Goal: Transaction & Acquisition: Purchase product/service

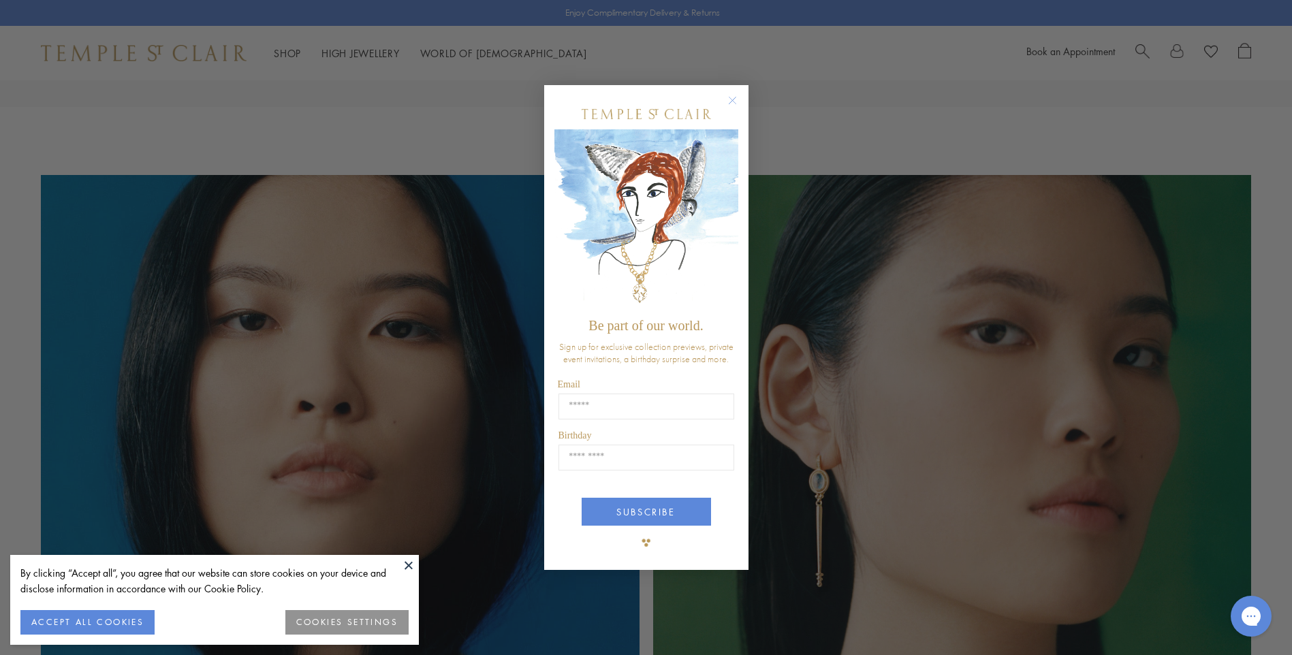
scroll to position [1021, 0]
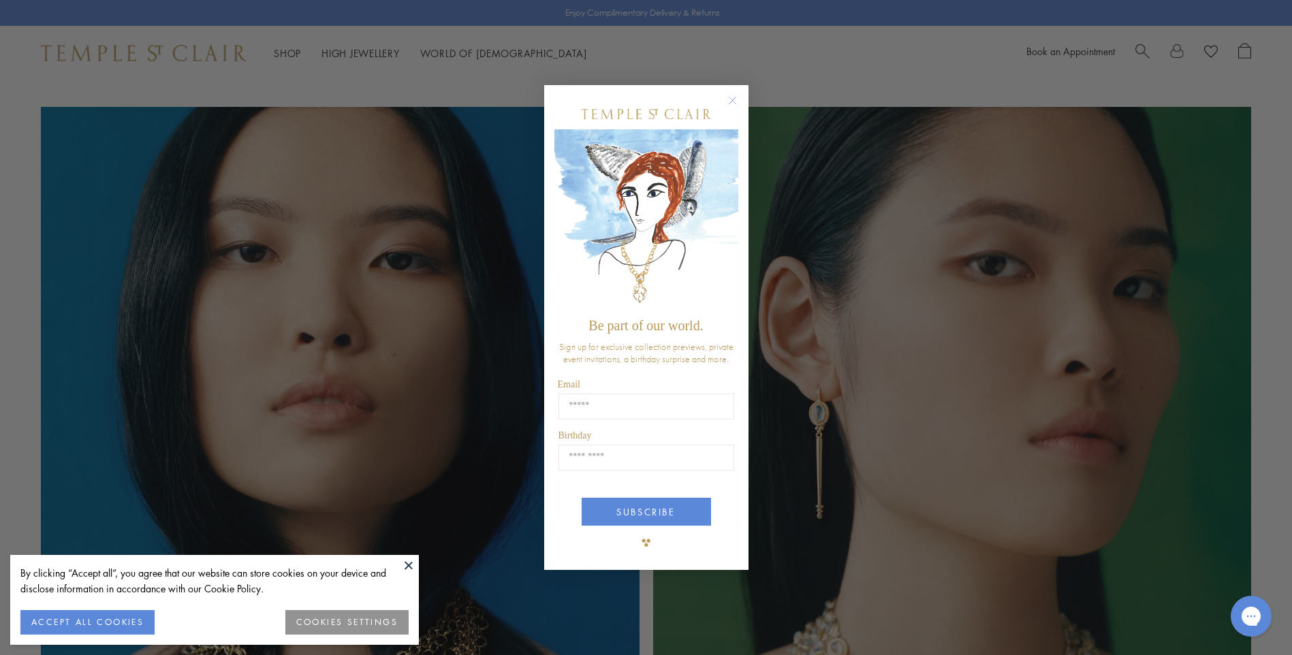
click at [732, 97] on circle "Close dialog" at bounding box center [732, 101] width 16 height 16
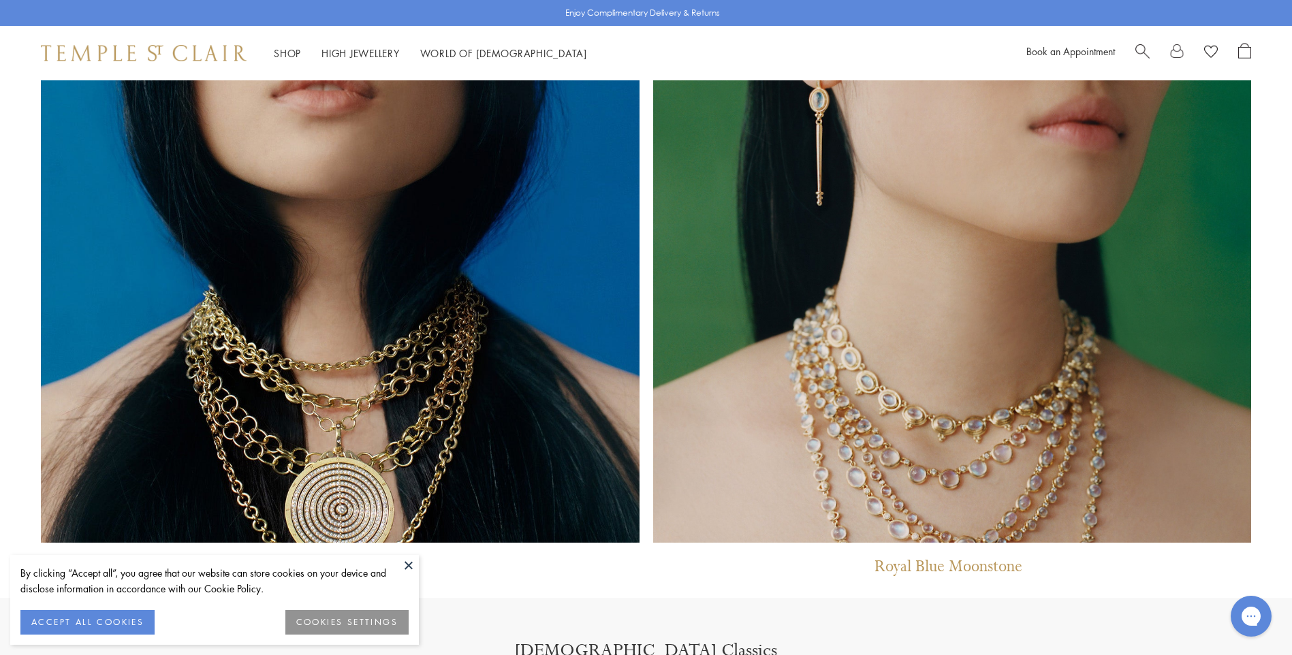
scroll to position [1362, 0]
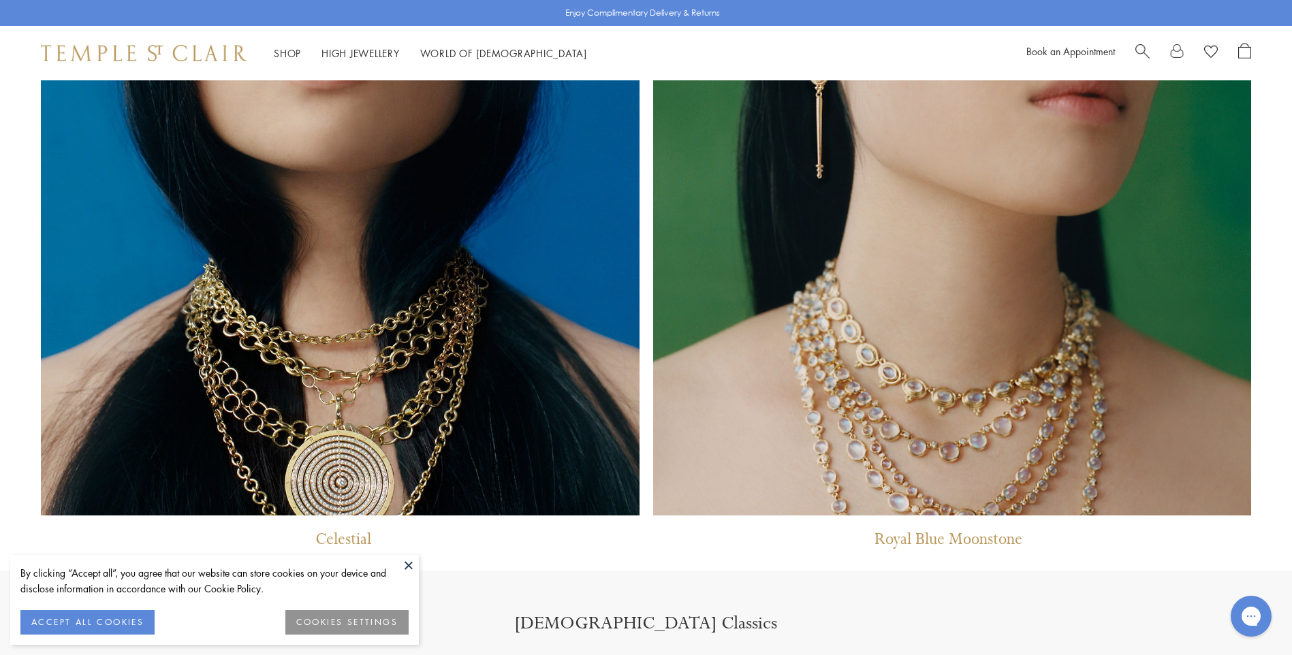
click at [412, 571] on button at bounding box center [408, 565] width 20 height 20
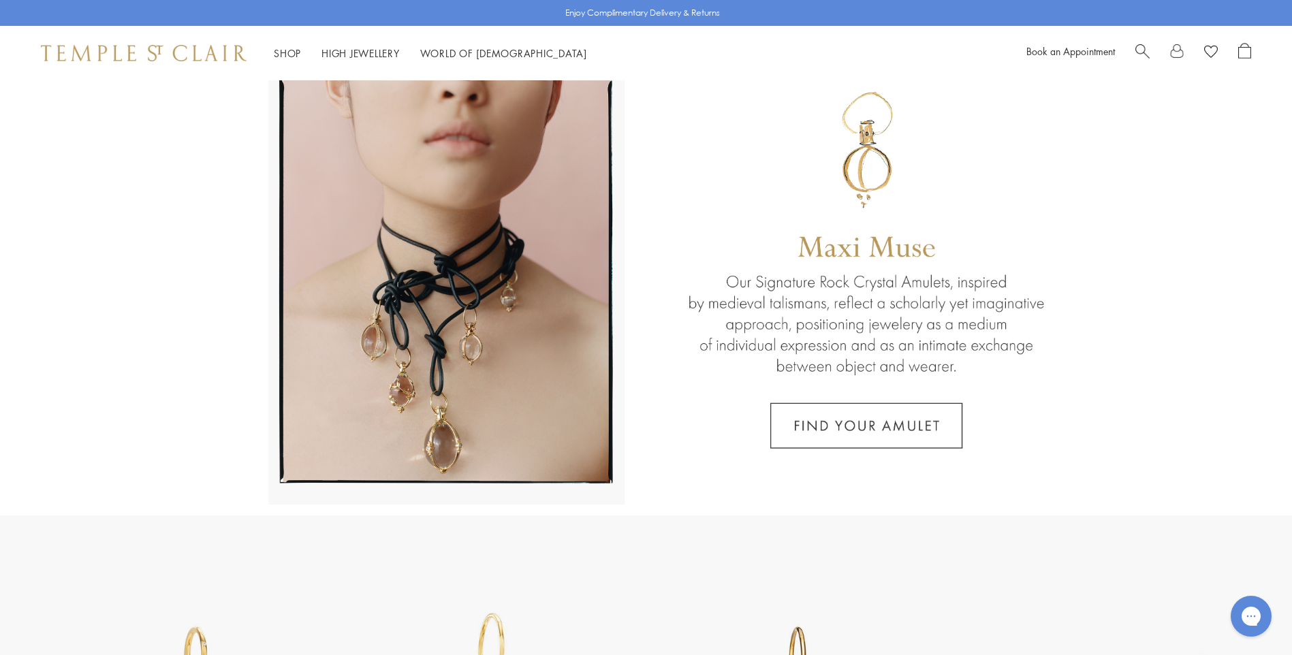
scroll to position [0, 0]
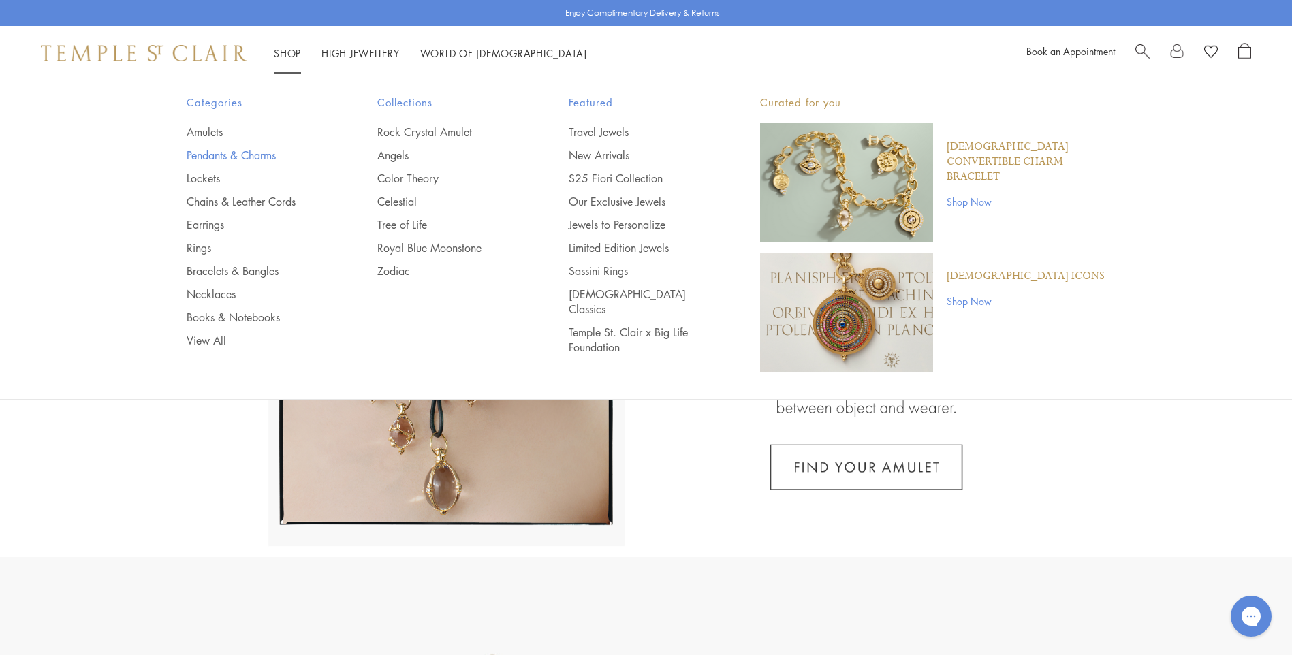
click at [234, 152] on link "Pendants & Charms" at bounding box center [255, 155] width 137 height 15
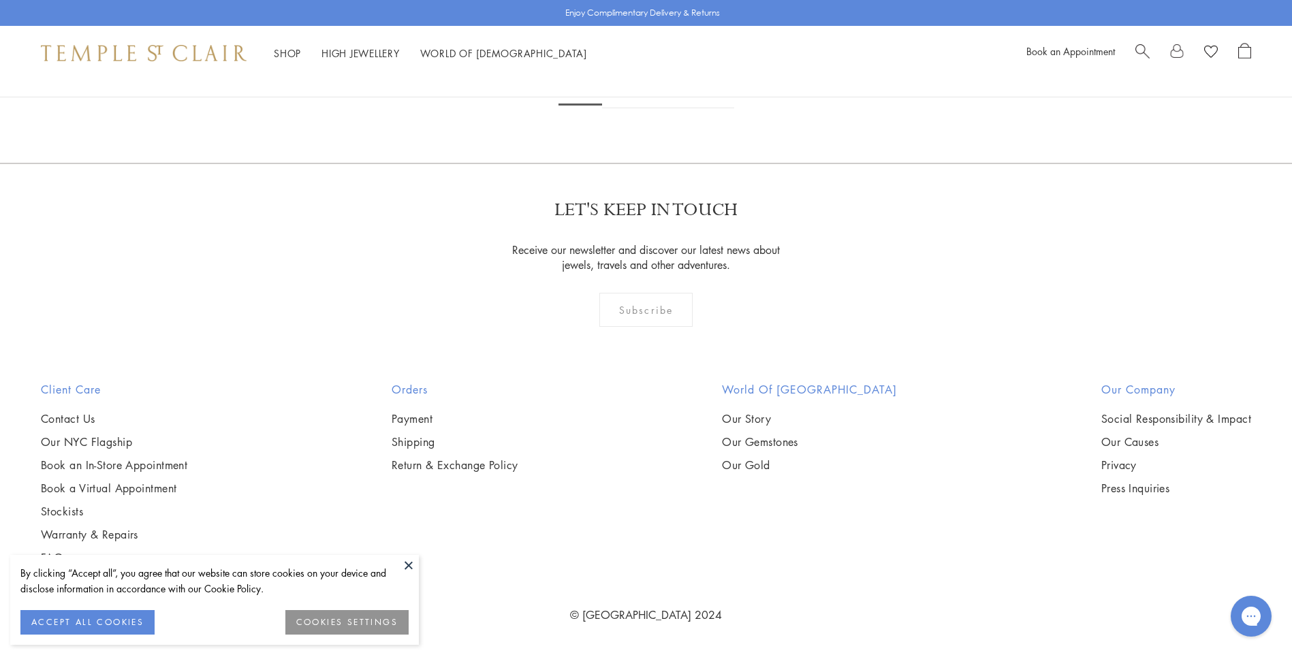
scroll to position [10758, 0]
click at [620, 108] on link "2" at bounding box center [624, 89] width 45 height 37
click at [691, 109] on link "3" at bounding box center [690, 89] width 45 height 37
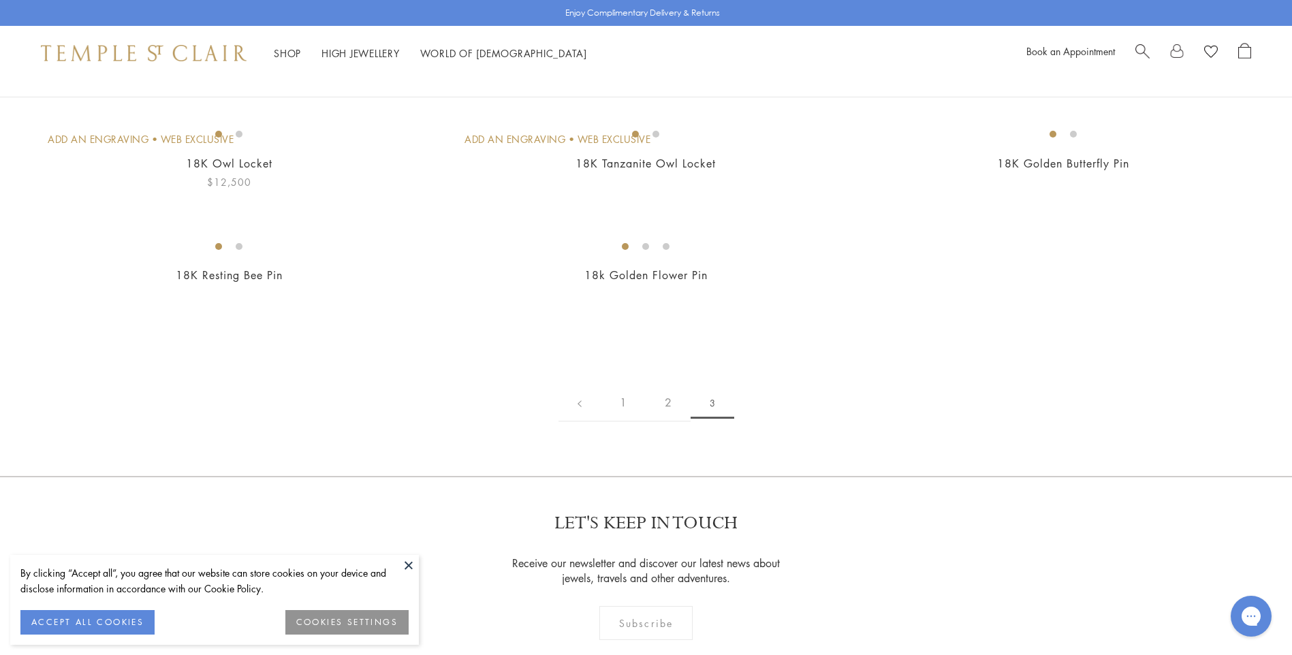
scroll to position [136, 0]
